Goal: Task Accomplishment & Management: Manage account settings

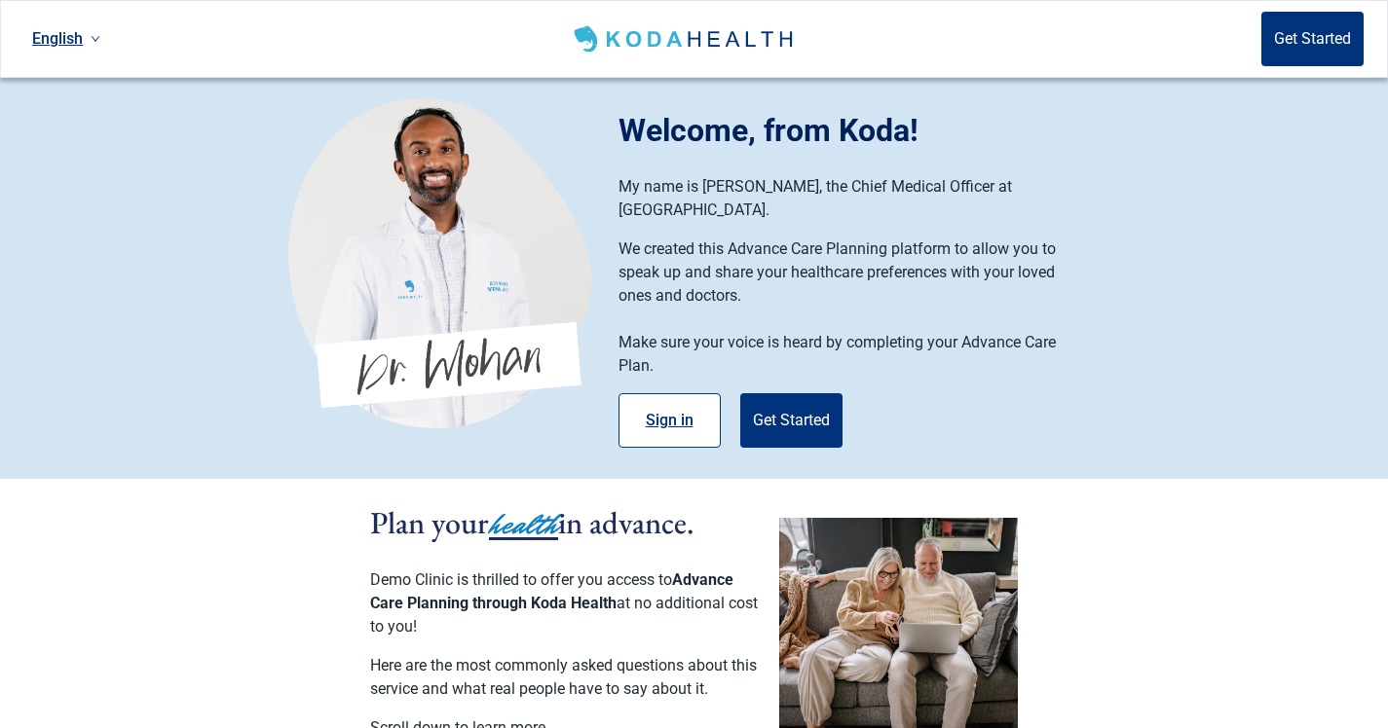
click at [680, 393] on button "Sign in" at bounding box center [669, 420] width 102 height 55
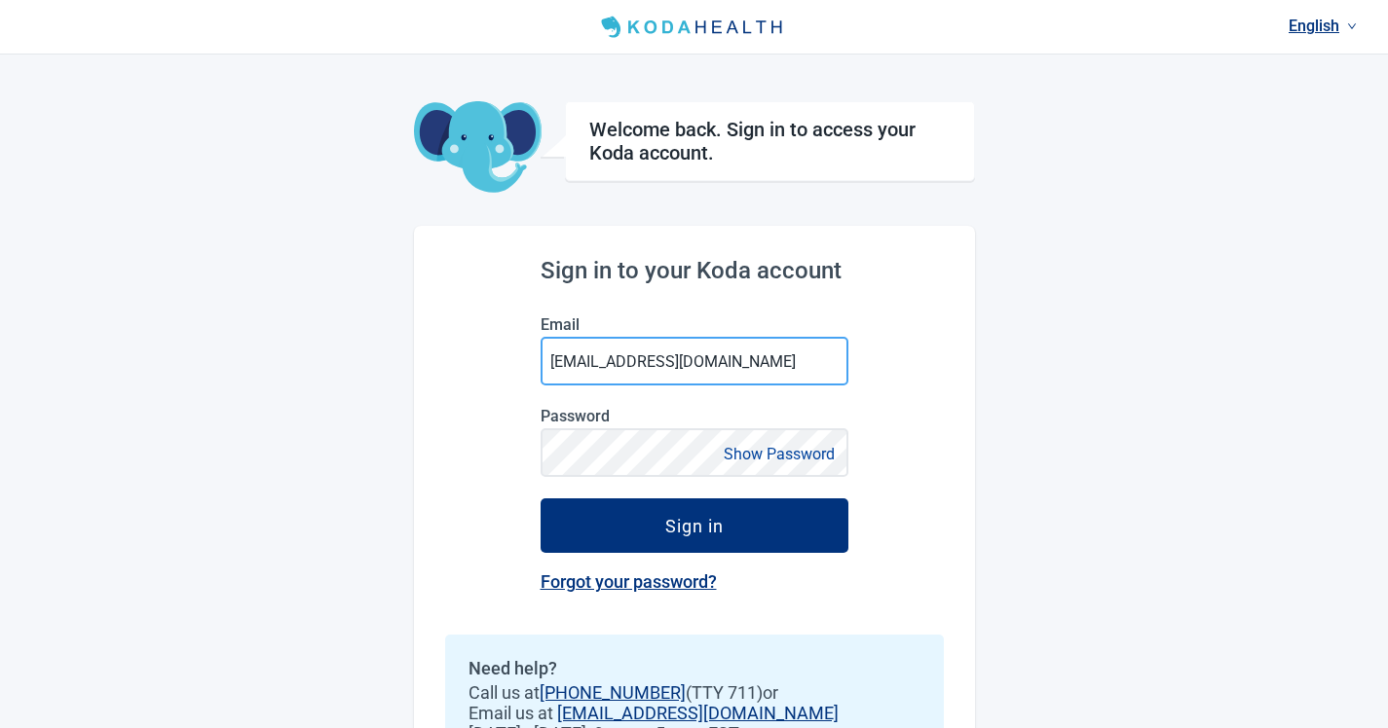
click at [678, 356] on input "[EMAIL_ADDRESS][DOMAIN_NAME]" at bounding box center [695, 361] width 308 height 49
click at [589, 360] on input "[EMAIL_ADDRESS][DOMAIN_NAME]" at bounding box center [695, 361] width 308 height 49
type input "[EMAIL_ADDRESS][DOMAIN_NAME]"
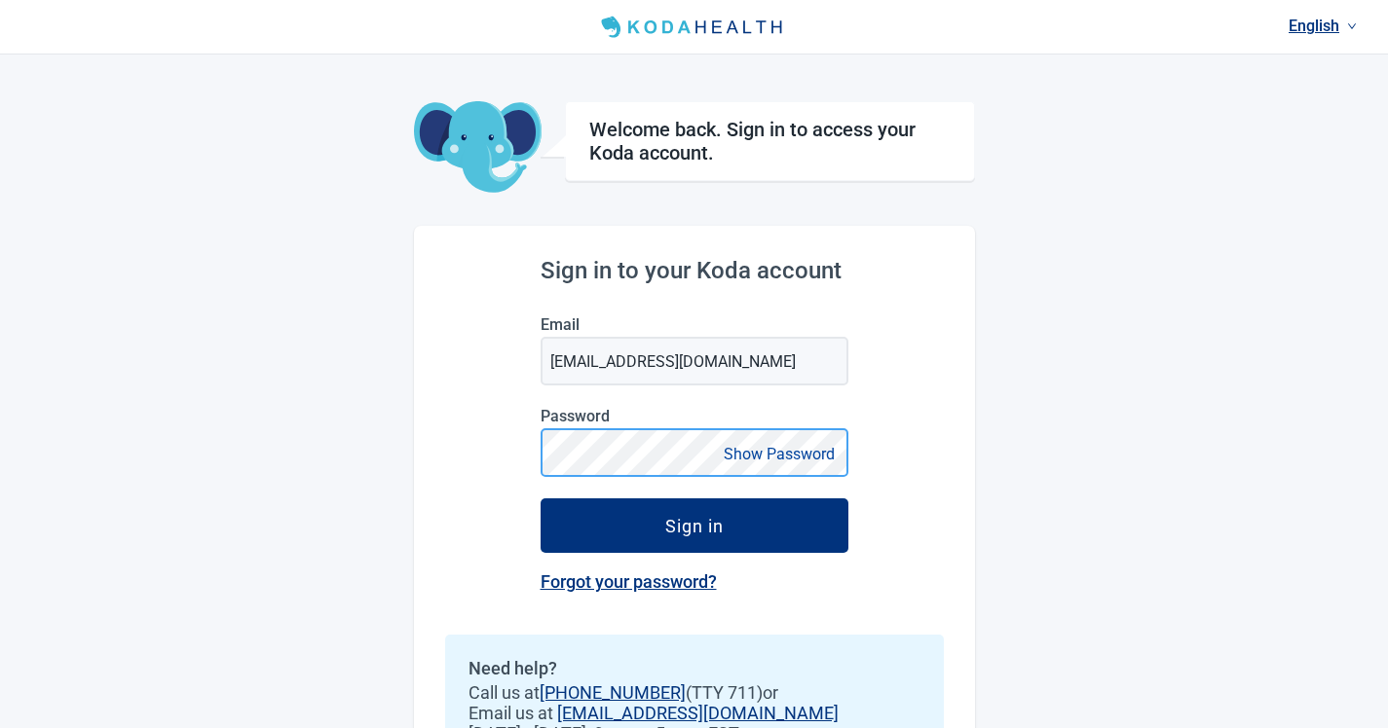
click at [541, 499] on button "Sign in" at bounding box center [695, 526] width 308 height 55
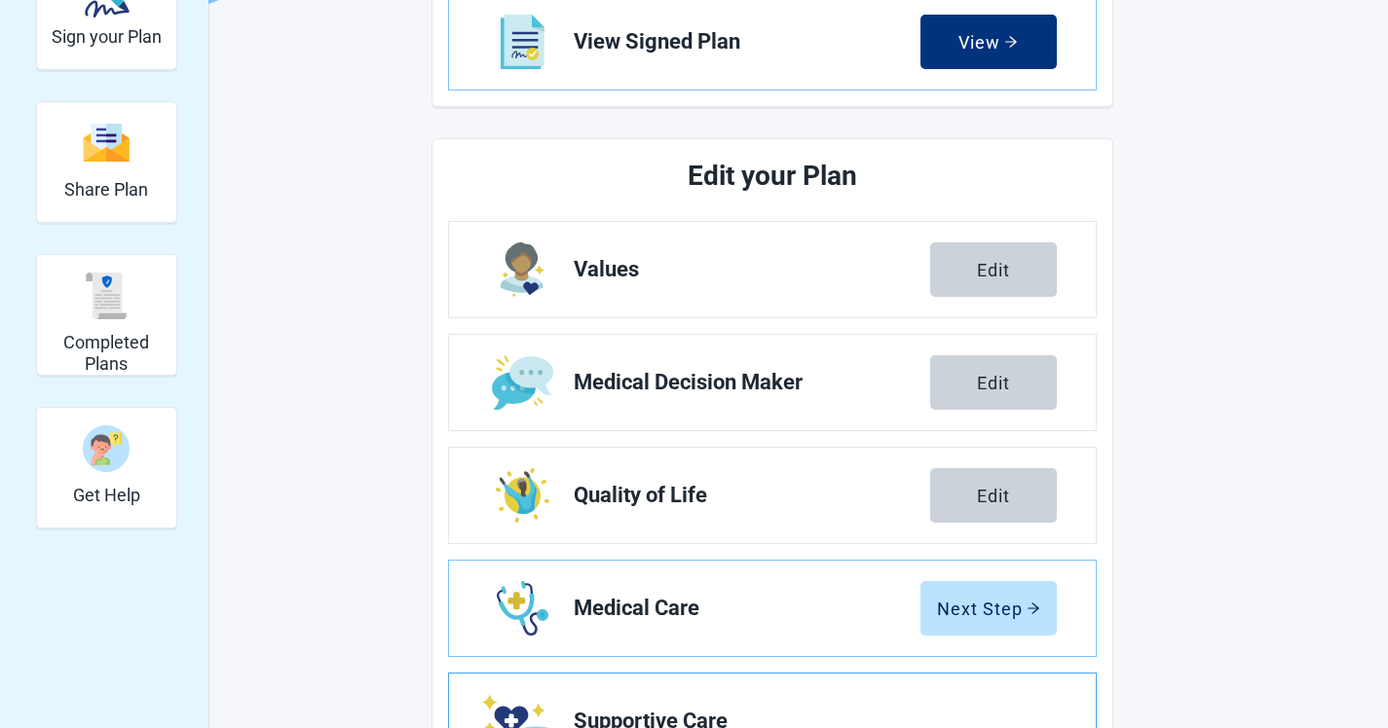
scroll to position [220, 0]
